Goal: Information Seeking & Learning: Find specific fact

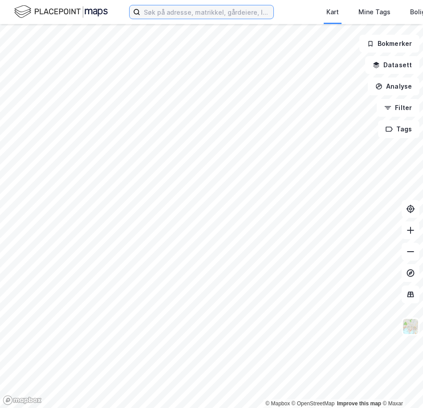
click at [222, 18] on input at bounding box center [206, 11] width 133 height 13
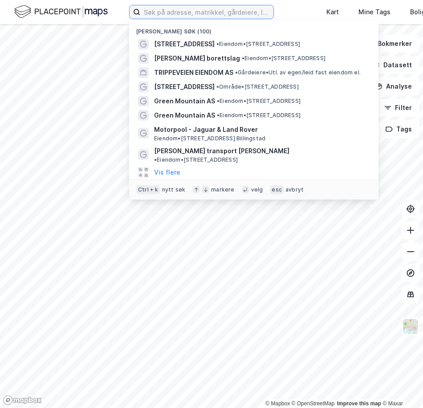
paste input "PolarDC Group Limited"
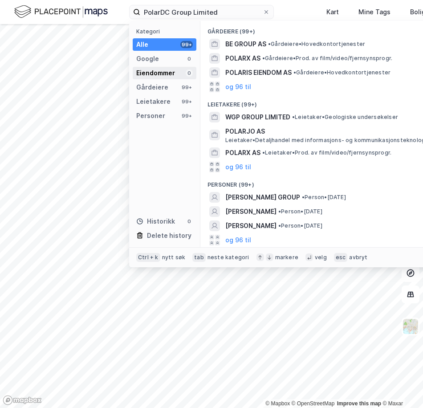
click at [153, 69] on div "Eiendommer" at bounding box center [155, 73] width 39 height 11
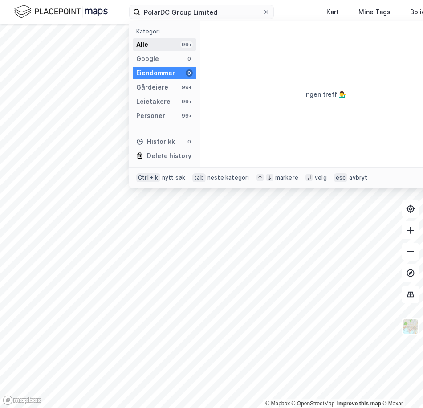
click at [165, 43] on div "Alle 99+" at bounding box center [165, 44] width 64 height 12
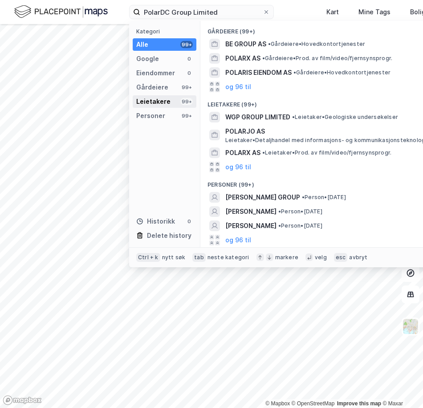
click at [156, 99] on div "Leietakere" at bounding box center [153, 101] width 34 height 11
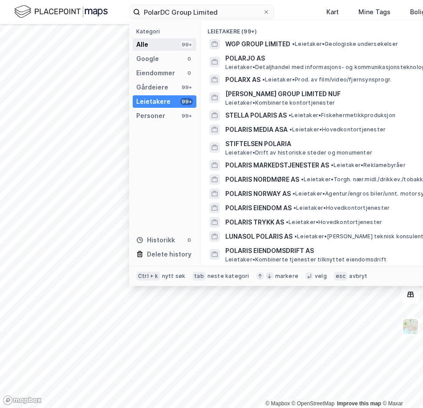
click at [163, 48] on div "Alle 99+" at bounding box center [165, 44] width 64 height 12
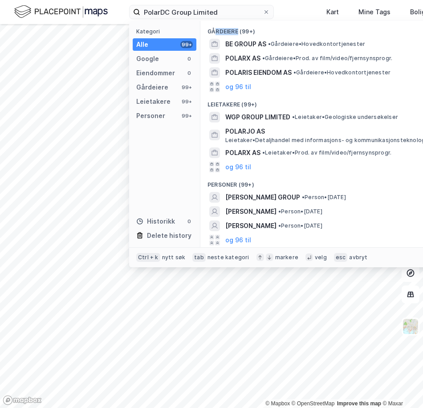
drag, startPoint x: 237, startPoint y: 24, endPoint x: 215, endPoint y: 22, distance: 22.4
click at [215, 22] on div "Gårdeiere (99+)" at bounding box center [324, 29] width 249 height 16
drag, startPoint x: 215, startPoint y: 22, endPoint x: 177, endPoint y: 9, distance: 40.0
click at [176, 9] on input "PolarDC Group Limited" at bounding box center [201, 11] width 122 height 13
drag, startPoint x: 224, startPoint y: 9, endPoint x: 162, endPoint y: 9, distance: 62.3
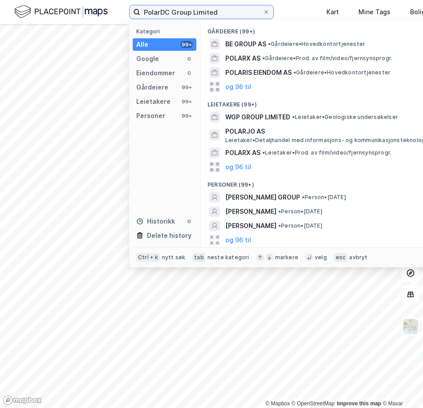
click at [162, 9] on input "PolarDC Group Limited" at bounding box center [201, 11] width 122 height 13
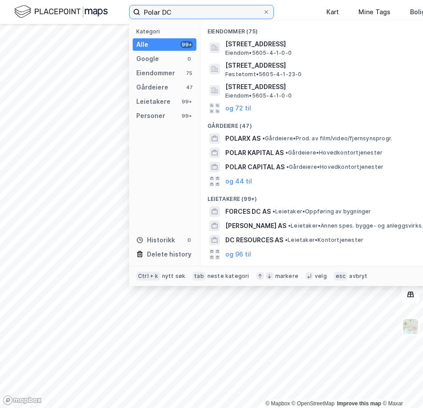
click at [161, 9] on input "Polar DC" at bounding box center [201, 11] width 122 height 13
click at [162, 10] on input "Polar DC" at bounding box center [201, 11] width 122 height 13
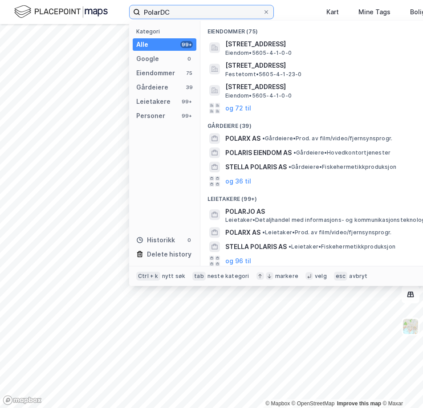
click at [193, 12] on input "PolarDC" at bounding box center [201, 11] width 122 height 13
type input "PolarDC"
